Goal: Task Accomplishment & Management: Use online tool/utility

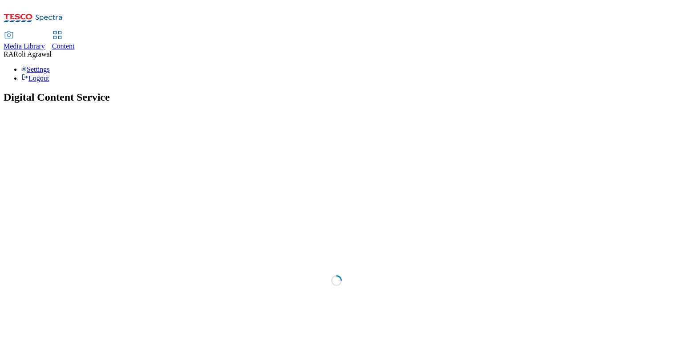
click at [75, 32] on link "Content" at bounding box center [63, 41] width 23 height 19
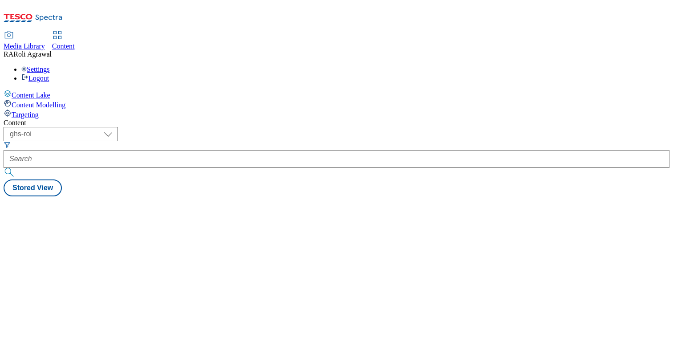
click at [67, 99] on div "Content Modelling" at bounding box center [337, 104] width 666 height 10
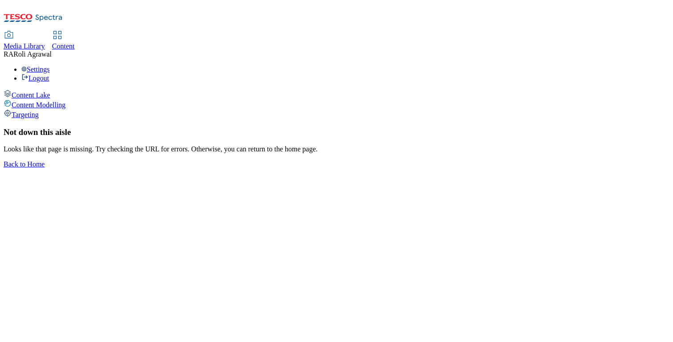
click at [48, 109] on div "Targeting" at bounding box center [337, 114] width 666 height 10
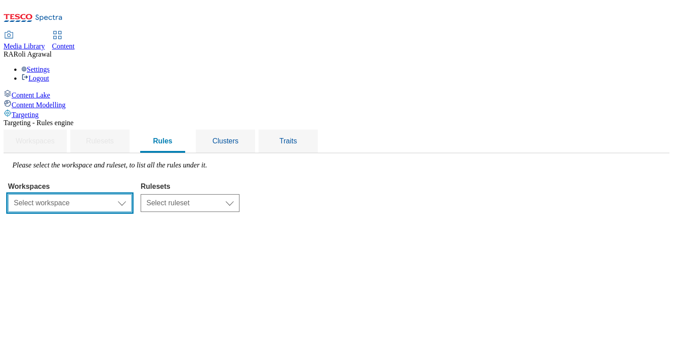
click at [132, 194] on select "Select workspace Content" at bounding box center [70, 203] width 124 height 18
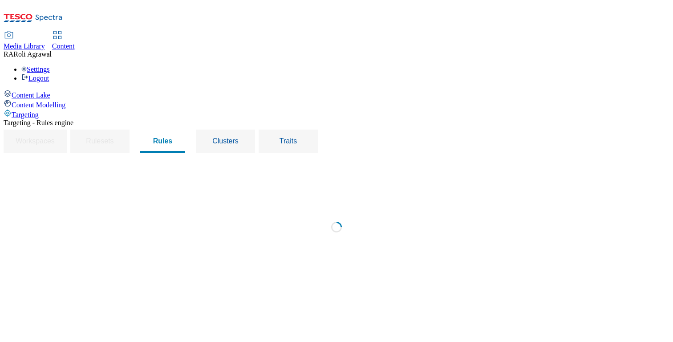
click at [259, 161] on div "Loading" at bounding box center [336, 229] width 657 height 137
select select "f510054f-adaa-4692-b570-80fa3897127a"
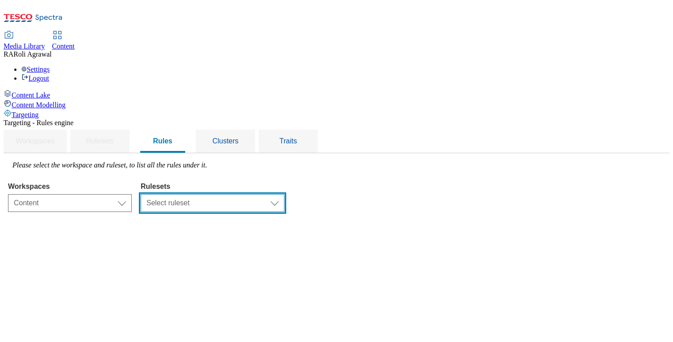
click at [271, 194] on select "Select ruleset ghs-uk" at bounding box center [213, 203] width 144 height 18
click at [274, 194] on select "Select ruleset ghs-uk" at bounding box center [213, 203] width 144 height 18
select select "48eb89cc-c22c-49b3-9be3-6f8cd5821d05"
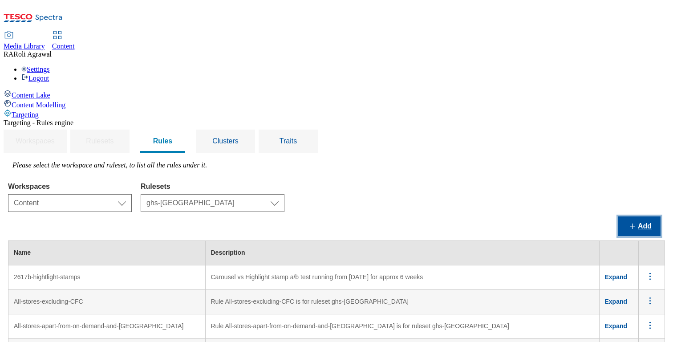
click at [624, 216] on button "Add" at bounding box center [639, 226] width 42 height 20
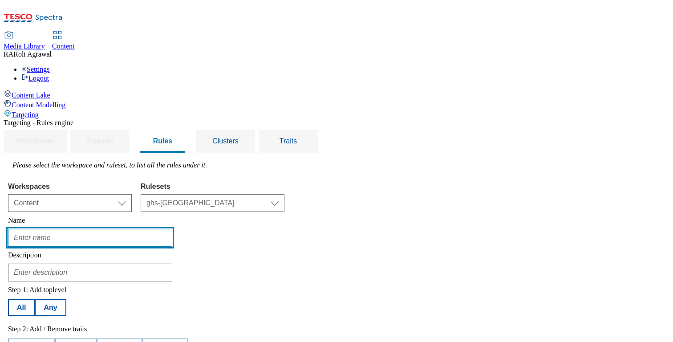
click at [172, 229] on input "text" at bounding box center [90, 238] width 164 height 18
type input "Rules for Segment"
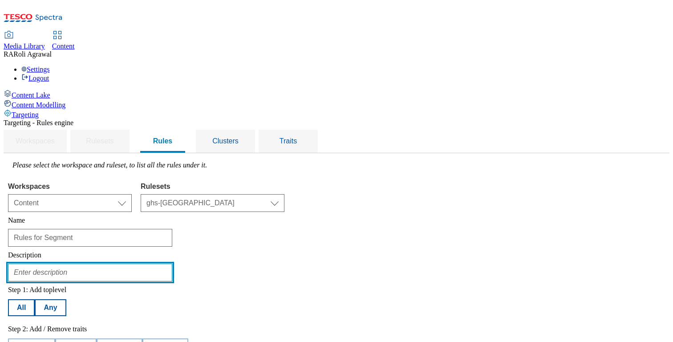
click at [172, 263] on input "text" at bounding box center [90, 272] width 164 height 18
type input "Rules for Segment"
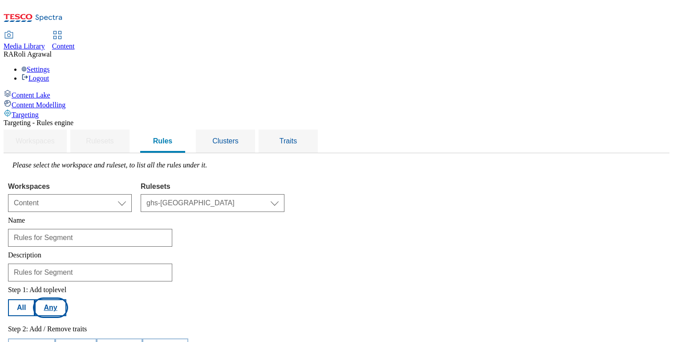
click at [66, 299] on button "Any" at bounding box center [50, 307] width 31 height 17
click at [55, 338] on button "Add trait" at bounding box center [31, 346] width 47 height 17
select select "profileSegments"
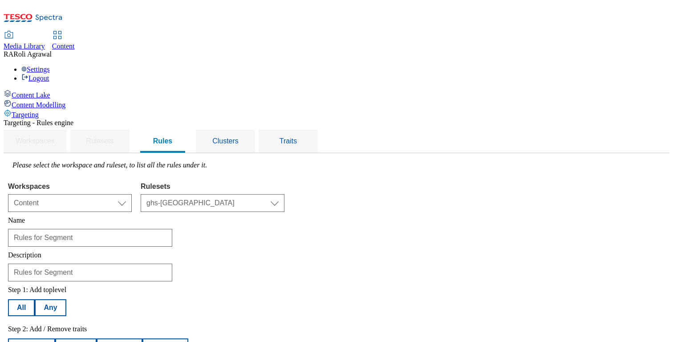
select select "equals"
